Goal: Book appointment/travel/reservation

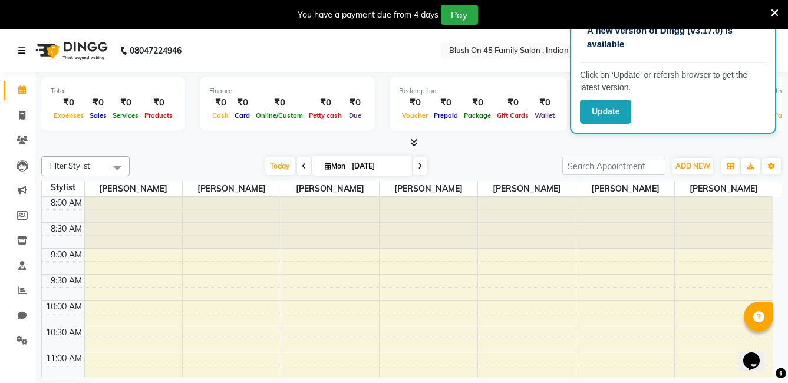
click at [20, 50] on icon at bounding box center [21, 51] width 7 height 8
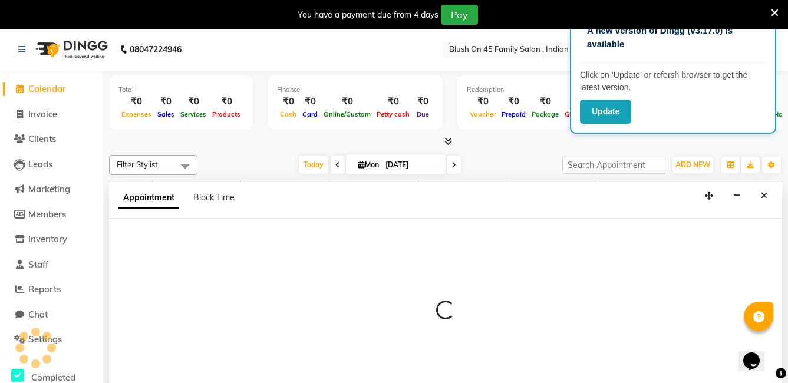
select select "90028"
select select "615"
select select "tentative"
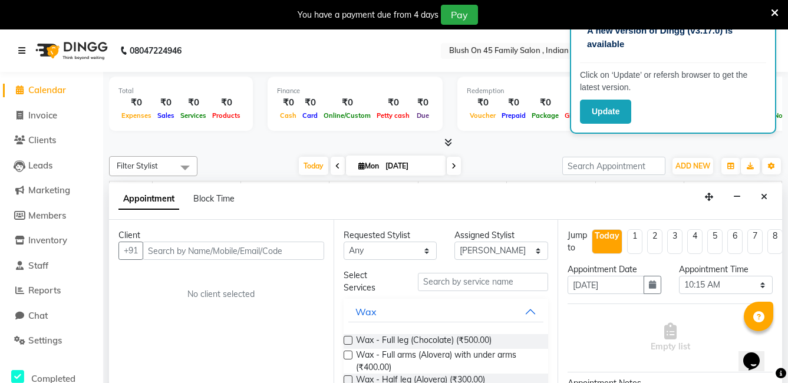
click at [23, 52] on icon at bounding box center [21, 51] width 7 height 8
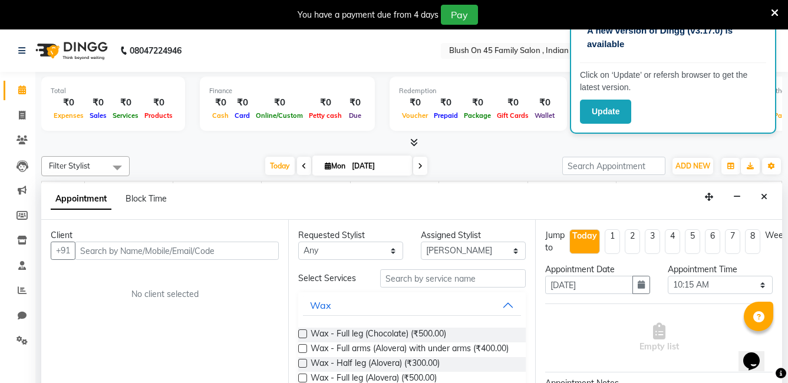
click at [772, 14] on icon at bounding box center [775, 13] width 8 height 11
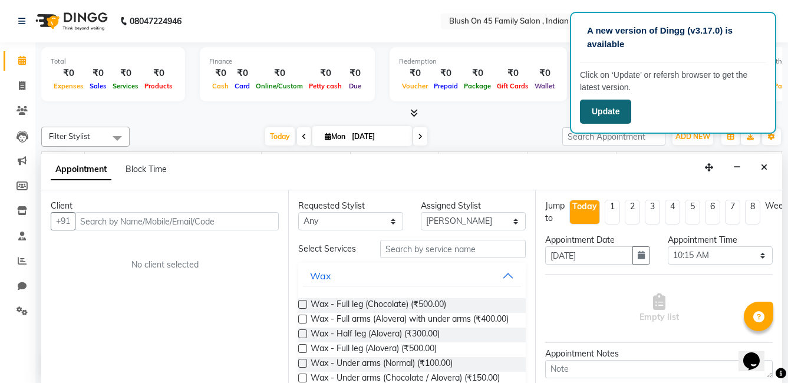
click at [615, 110] on button "Update" at bounding box center [605, 112] width 51 height 24
